Goal: Navigation & Orientation: Find specific page/section

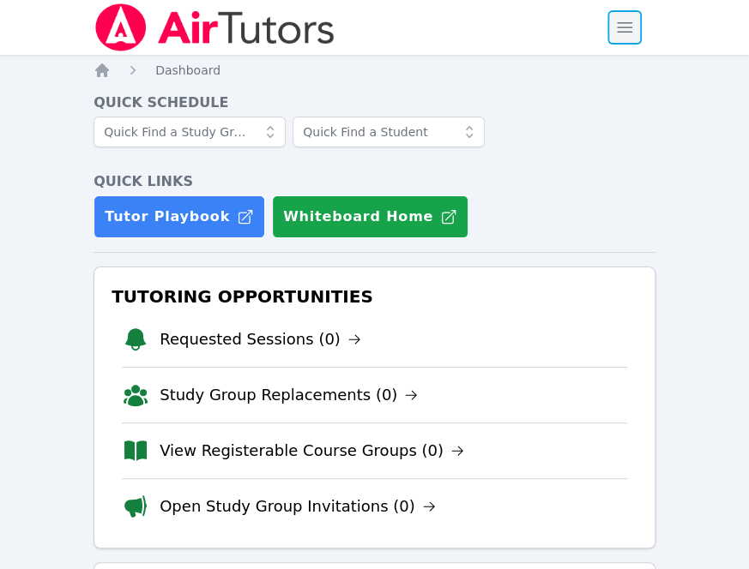
click at [617, 27] on span "button" at bounding box center [624, 28] width 38 height 38
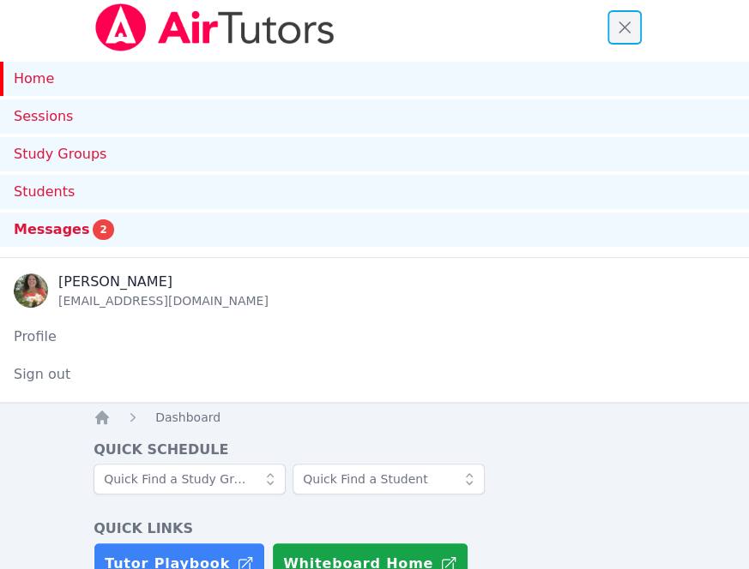
click at [617, 27] on span "button" at bounding box center [624, 28] width 38 height 38
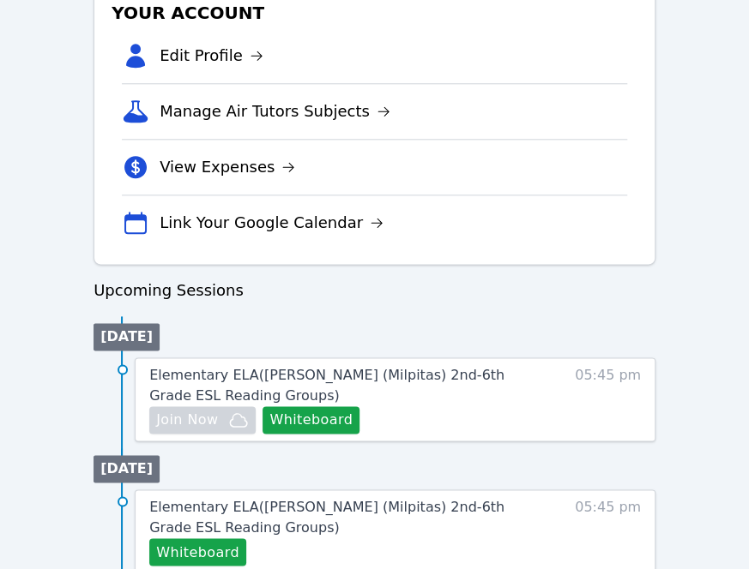
scroll to position [594, 0]
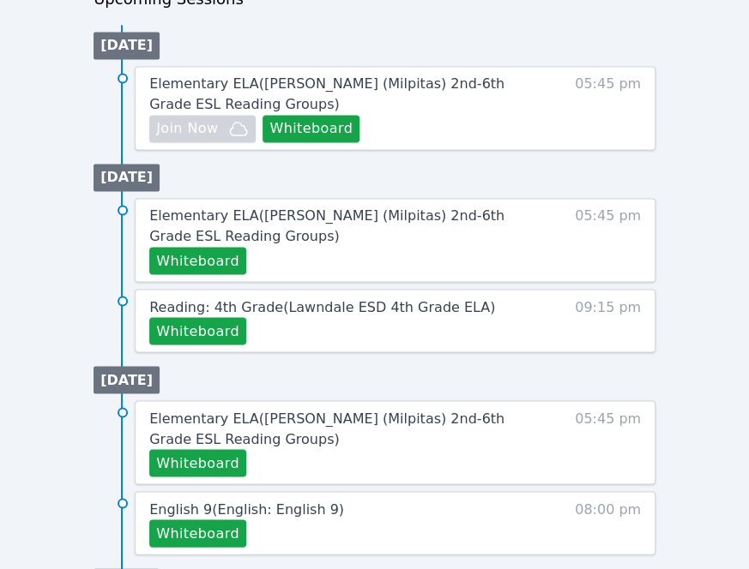
scroll to position [872, 0]
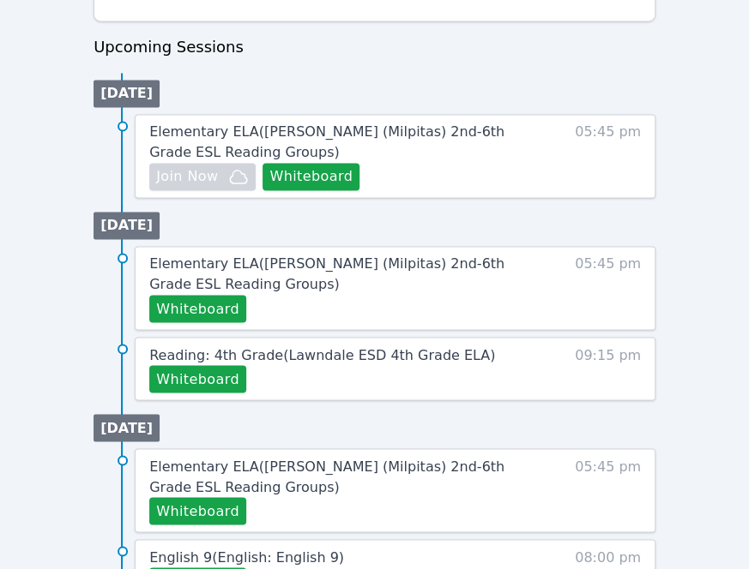
scroll to position [826, 0]
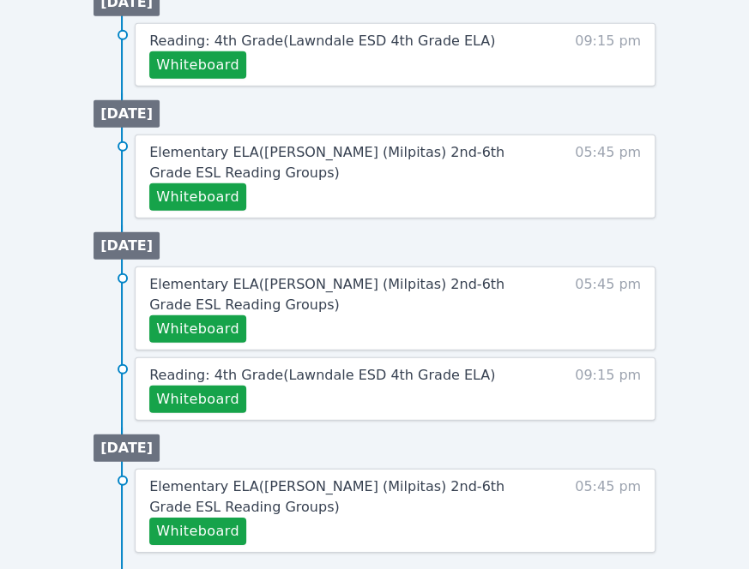
scroll to position [1466, 0]
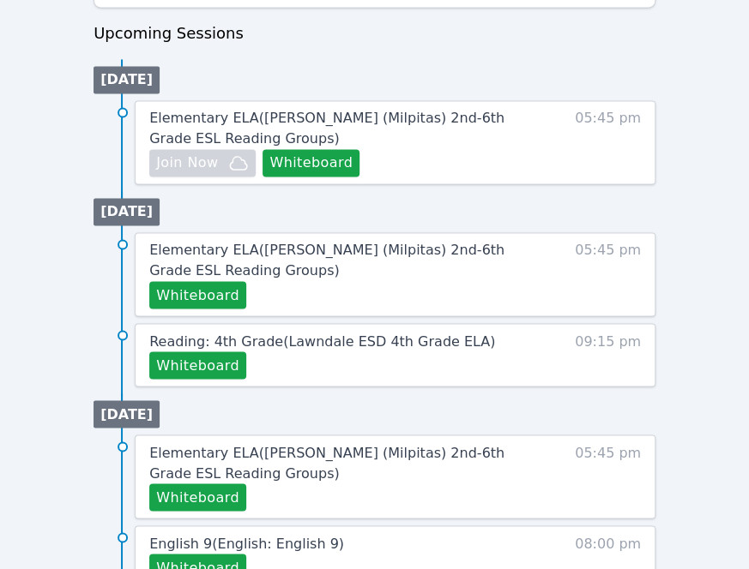
scroll to position [838, 0]
